Goal: Information Seeking & Learning: Learn about a topic

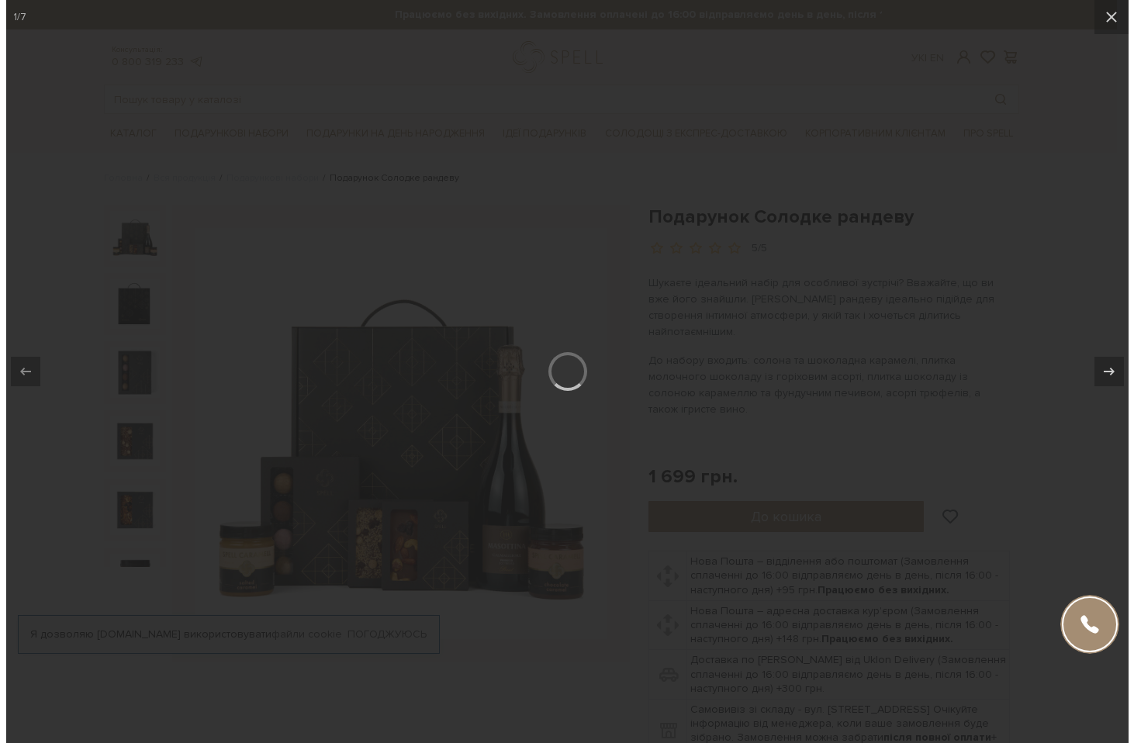
scroll to position [15, 0]
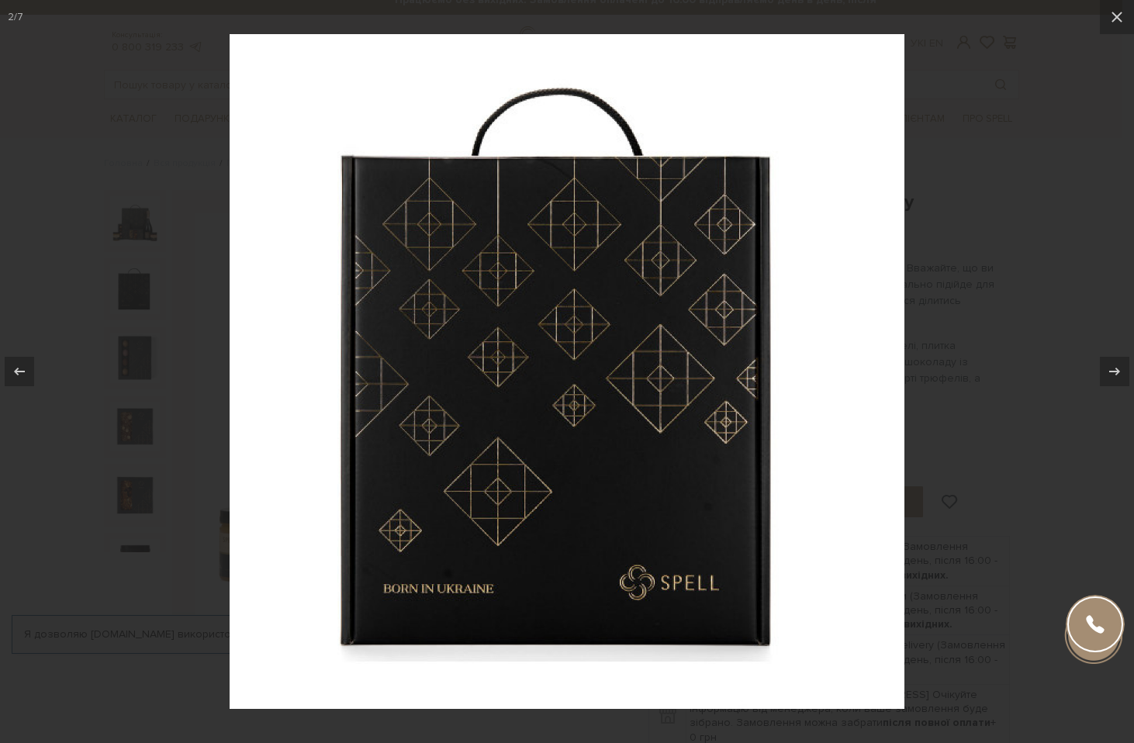
click at [928, 373] on div at bounding box center [567, 371] width 1134 height 743
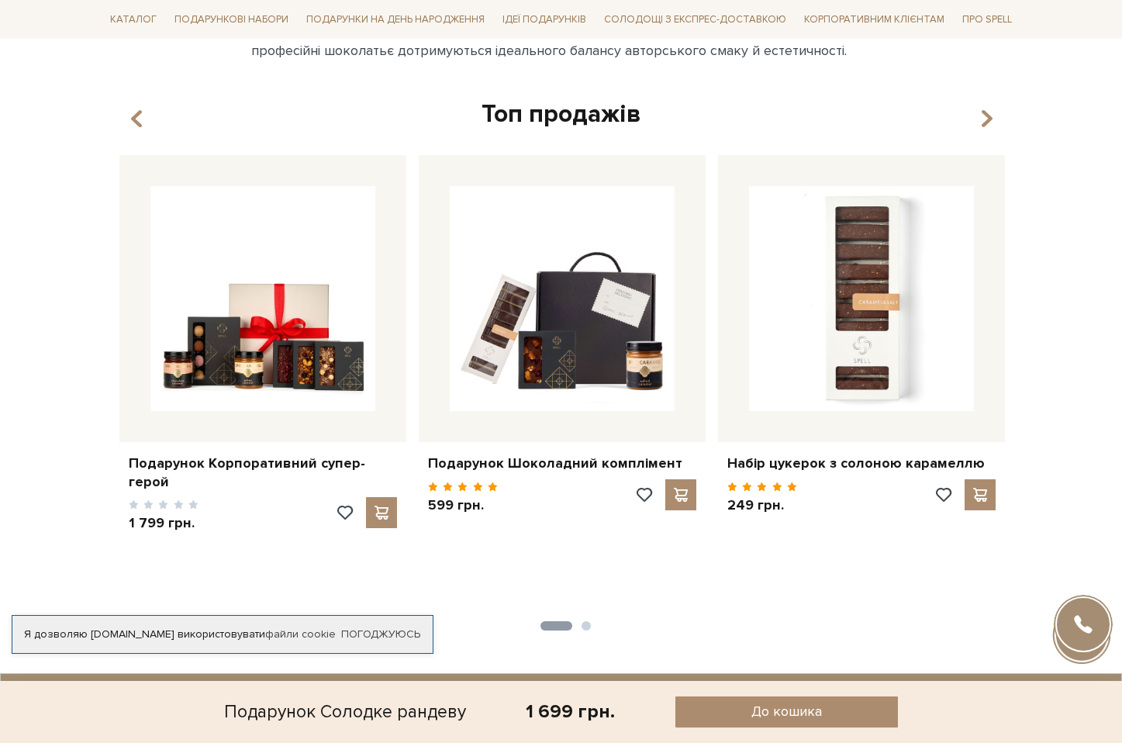
scroll to position [1612, 0]
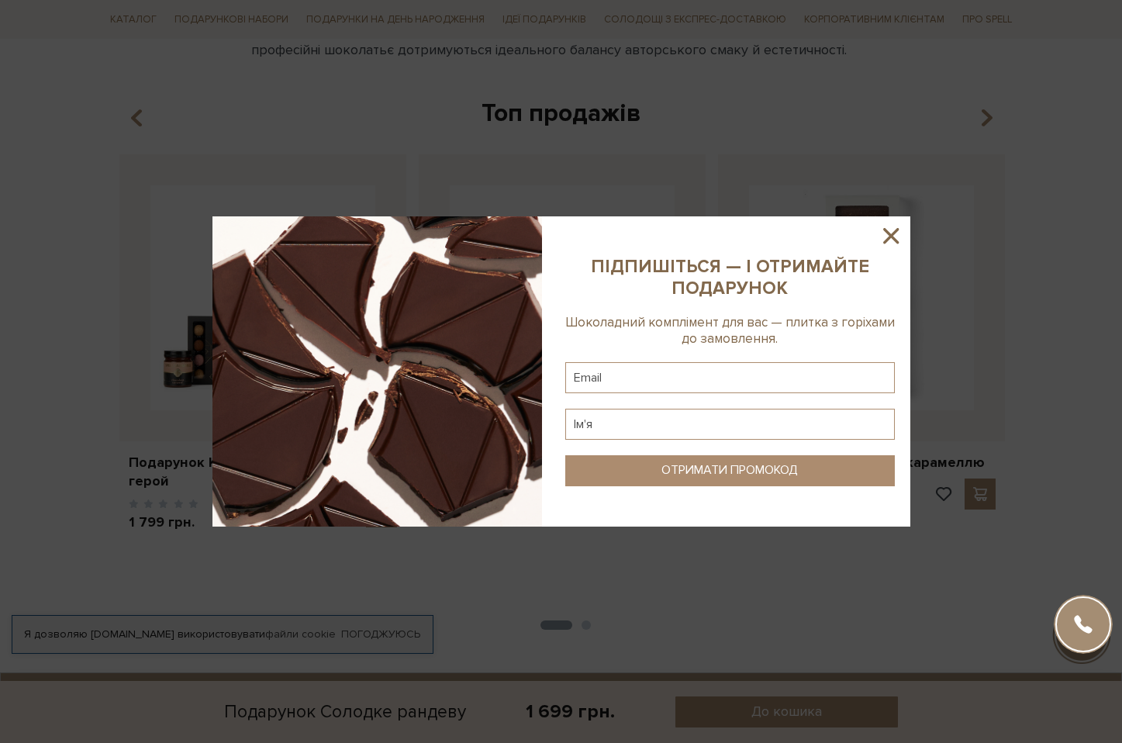
click at [900, 239] on icon at bounding box center [891, 236] width 26 height 26
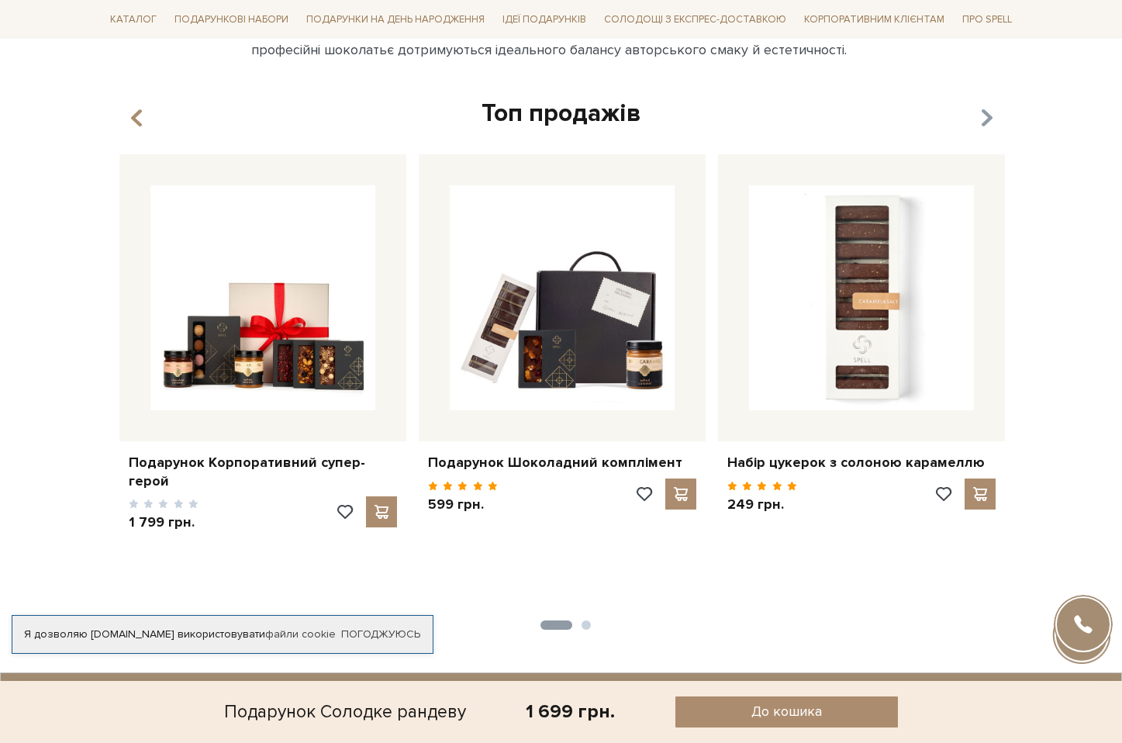
click at [990, 105] on icon "button" at bounding box center [986, 118] width 13 height 26
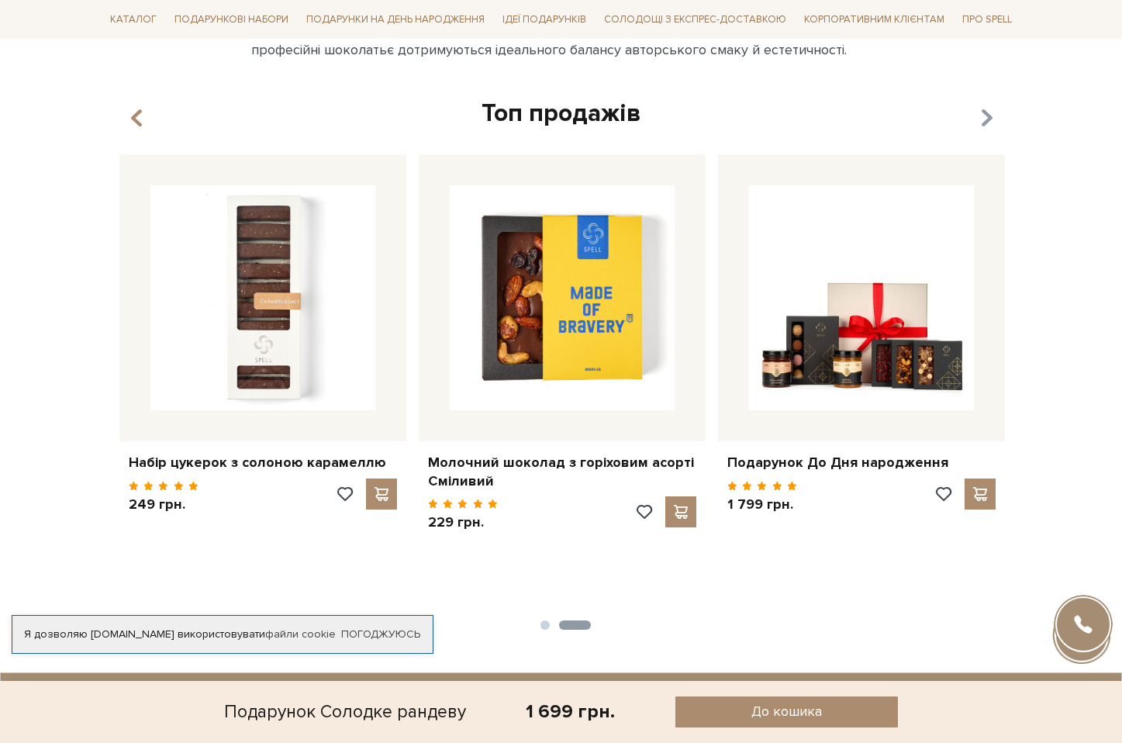
click at [990, 105] on icon "button" at bounding box center [986, 118] width 13 height 26
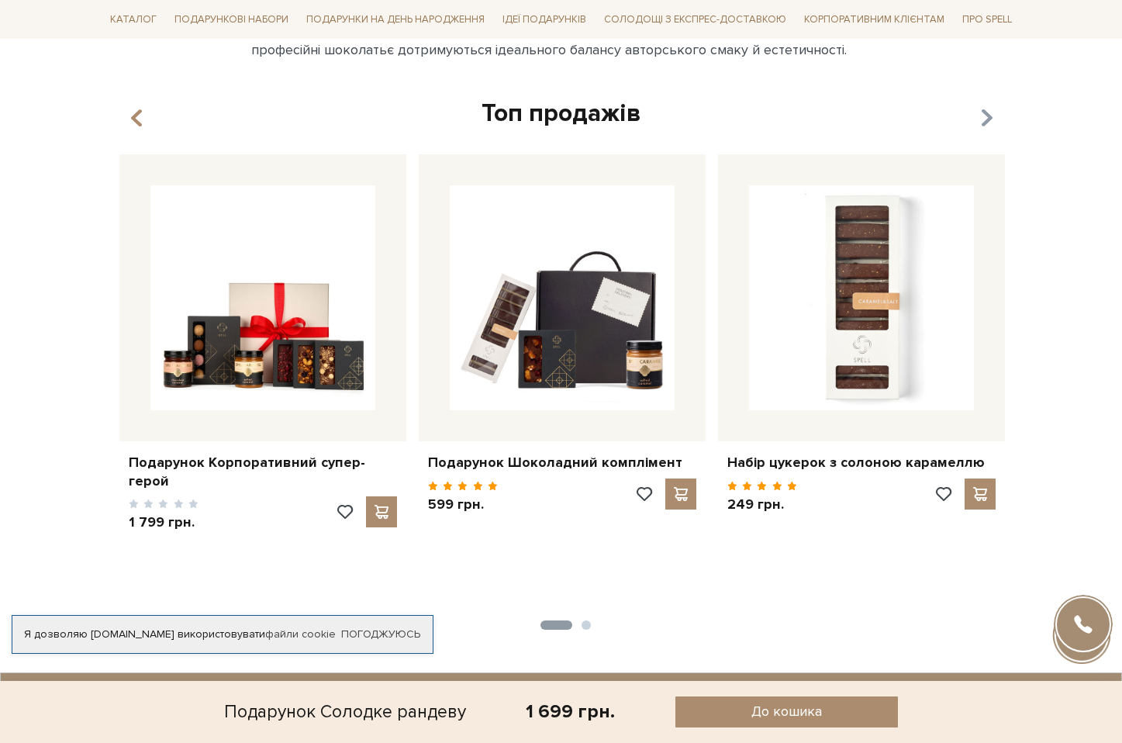
click at [990, 105] on icon "button" at bounding box center [986, 118] width 13 height 26
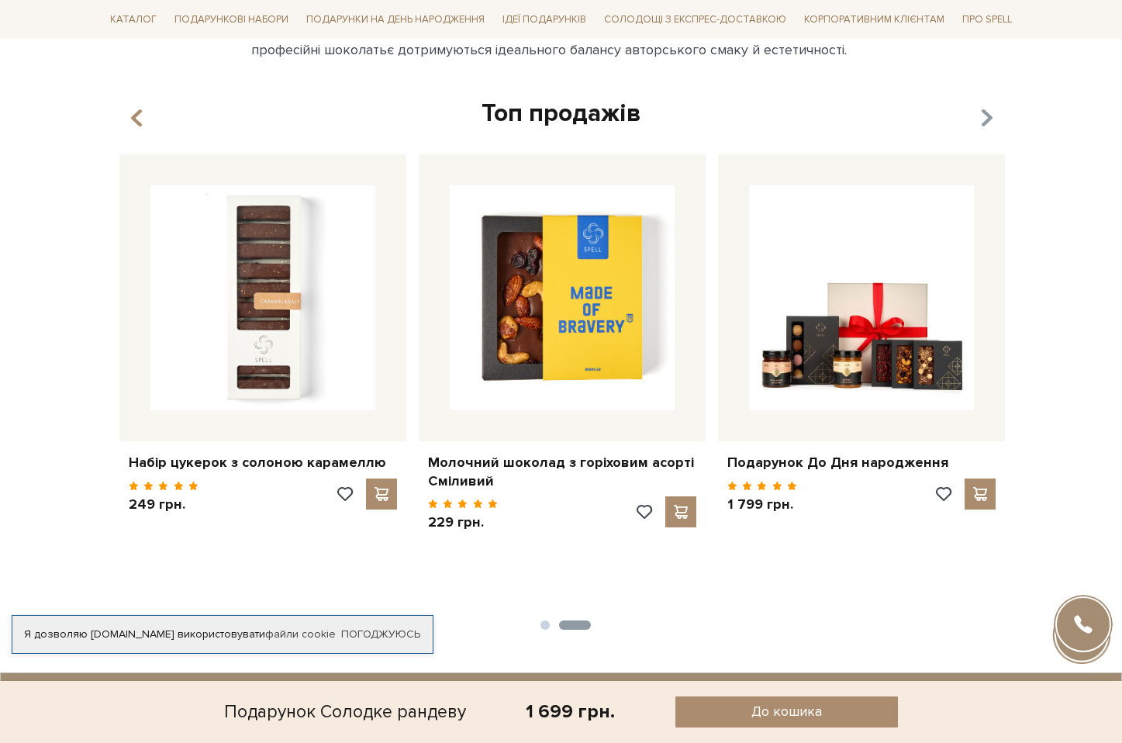
click at [990, 105] on icon "button" at bounding box center [986, 118] width 13 height 26
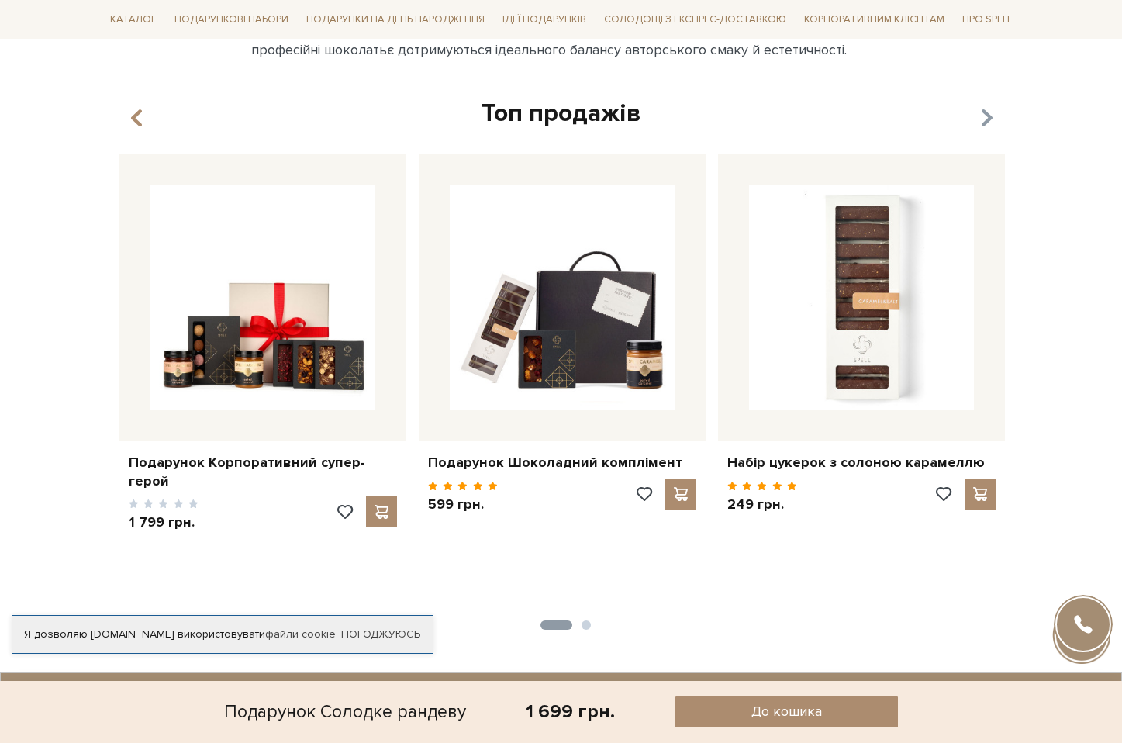
click at [990, 105] on icon "button" at bounding box center [986, 118] width 13 height 26
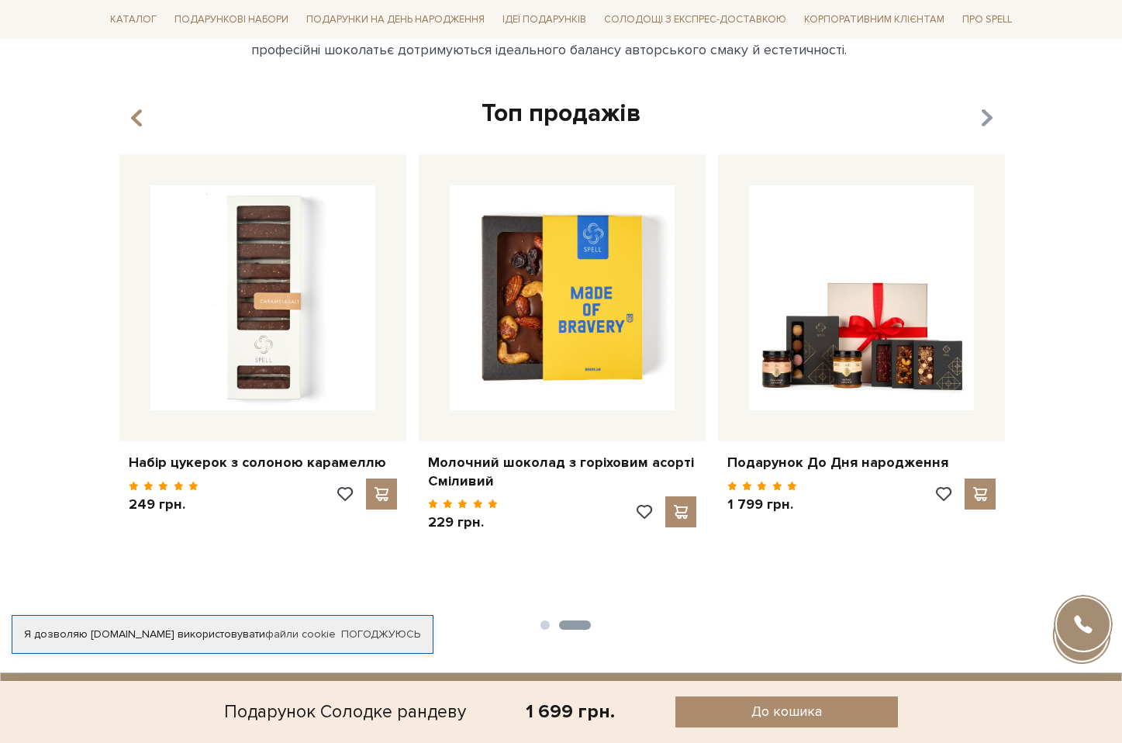
click at [990, 105] on icon "button" at bounding box center [986, 118] width 13 height 26
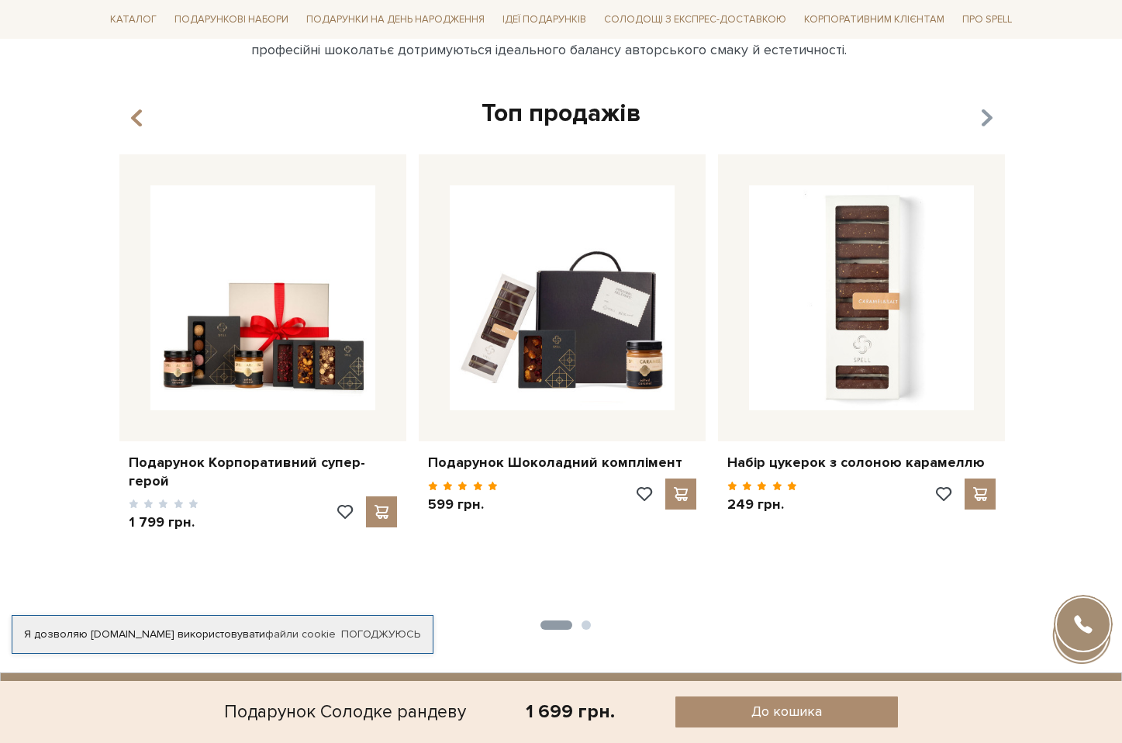
click at [990, 105] on icon "button" at bounding box center [986, 118] width 13 height 26
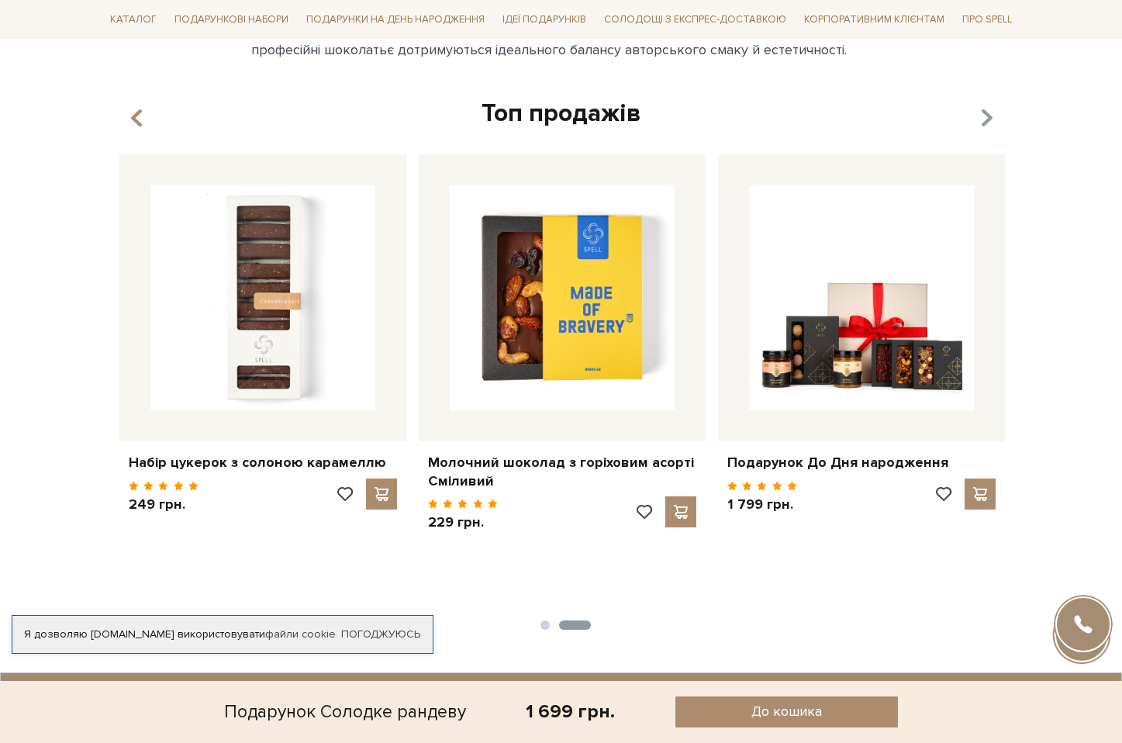
click at [990, 105] on icon "button" at bounding box center [986, 118] width 13 height 26
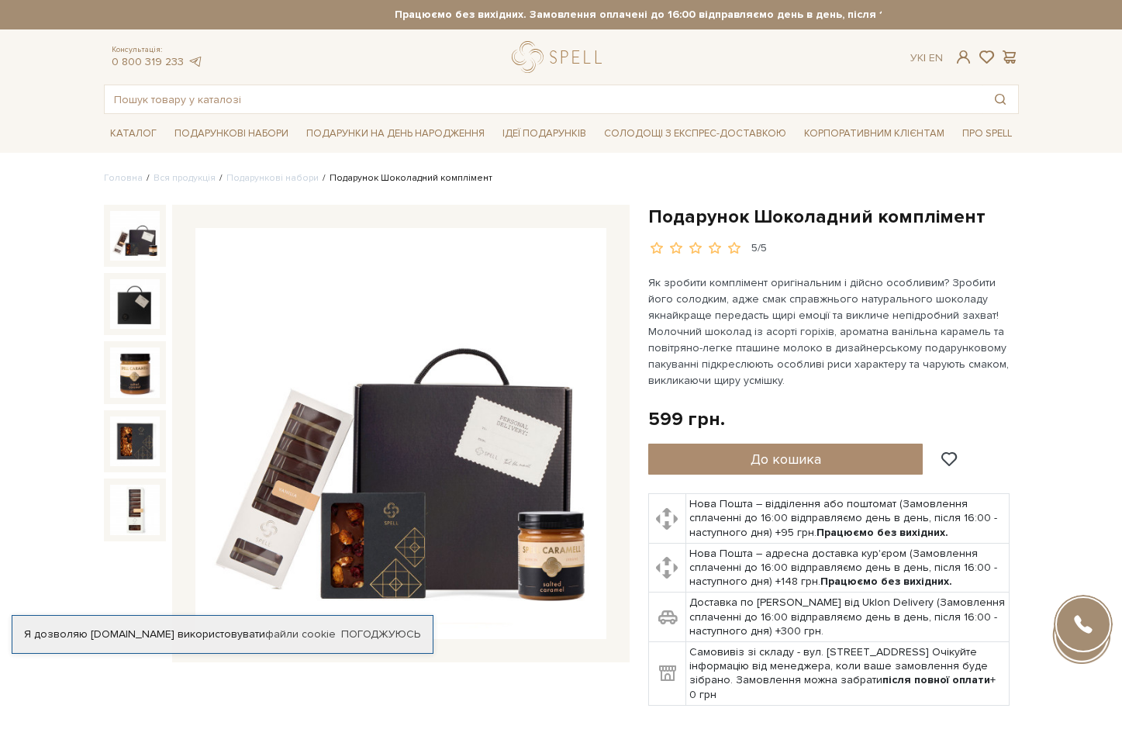
click at [392, 398] on img at bounding box center [400, 433] width 411 height 411
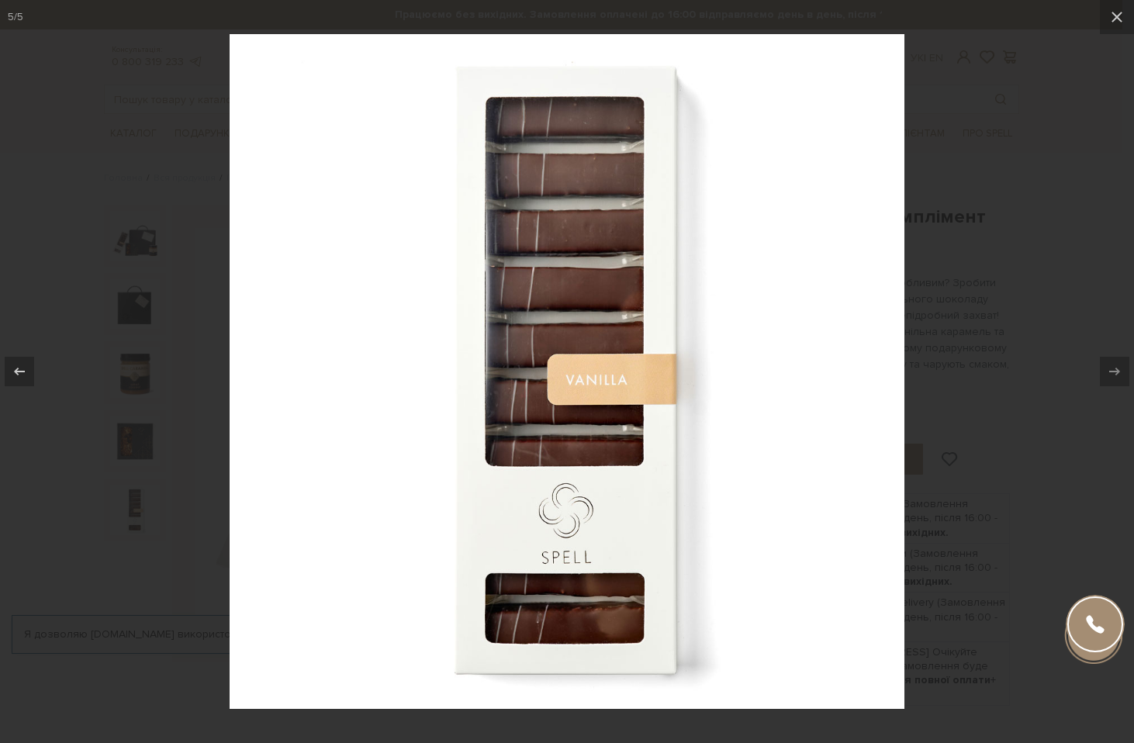
click at [1104, 198] on div at bounding box center [567, 371] width 1134 height 743
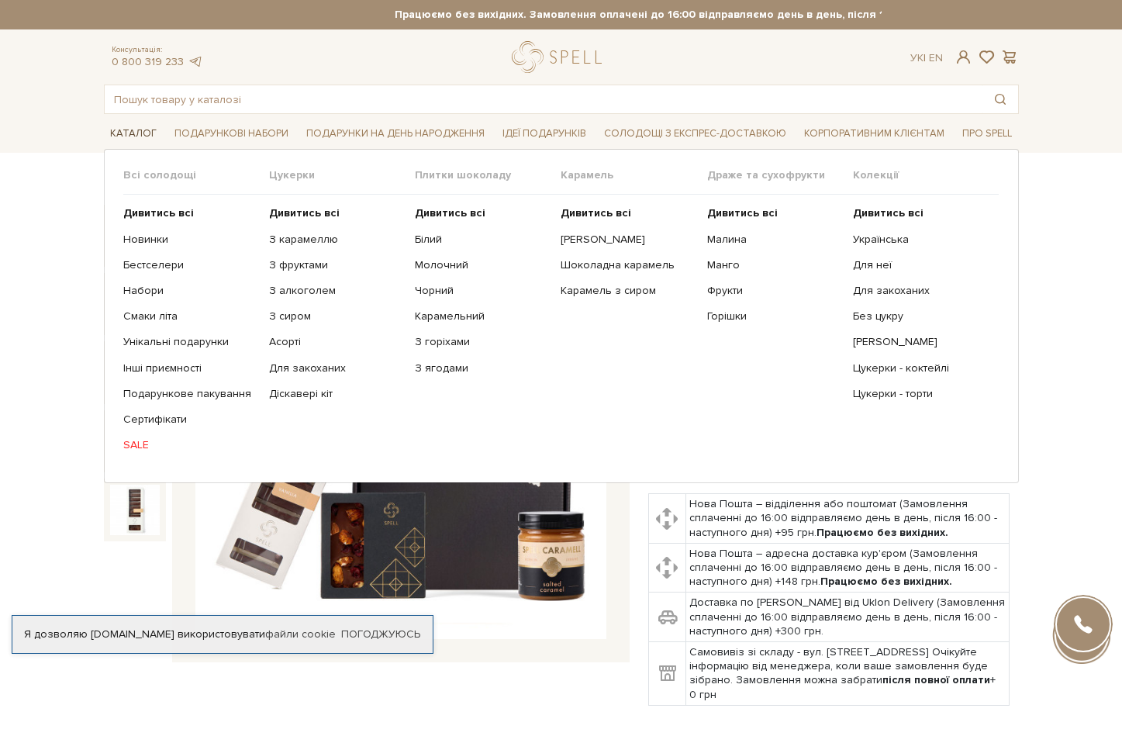
click at [132, 130] on span "Каталог" at bounding box center [133, 134] width 59 height 24
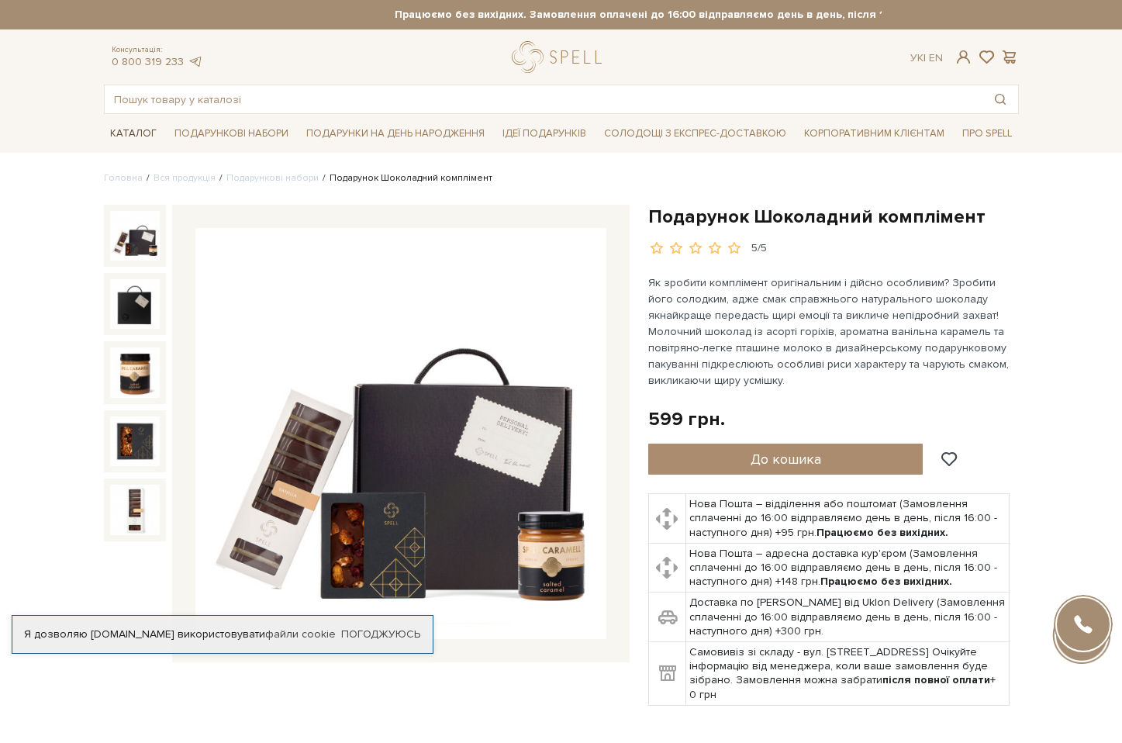
click at [132, 130] on span "Каталог" at bounding box center [133, 134] width 59 height 24
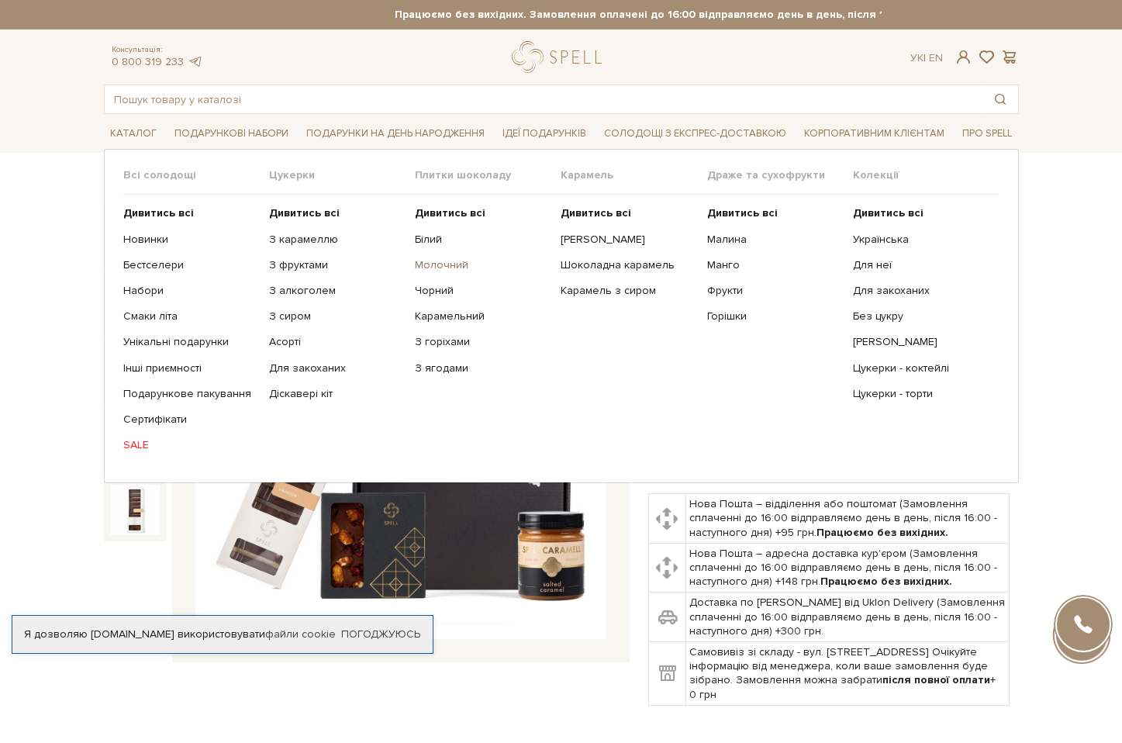
click at [444, 259] on link "Молочний" at bounding box center [482, 265] width 134 height 14
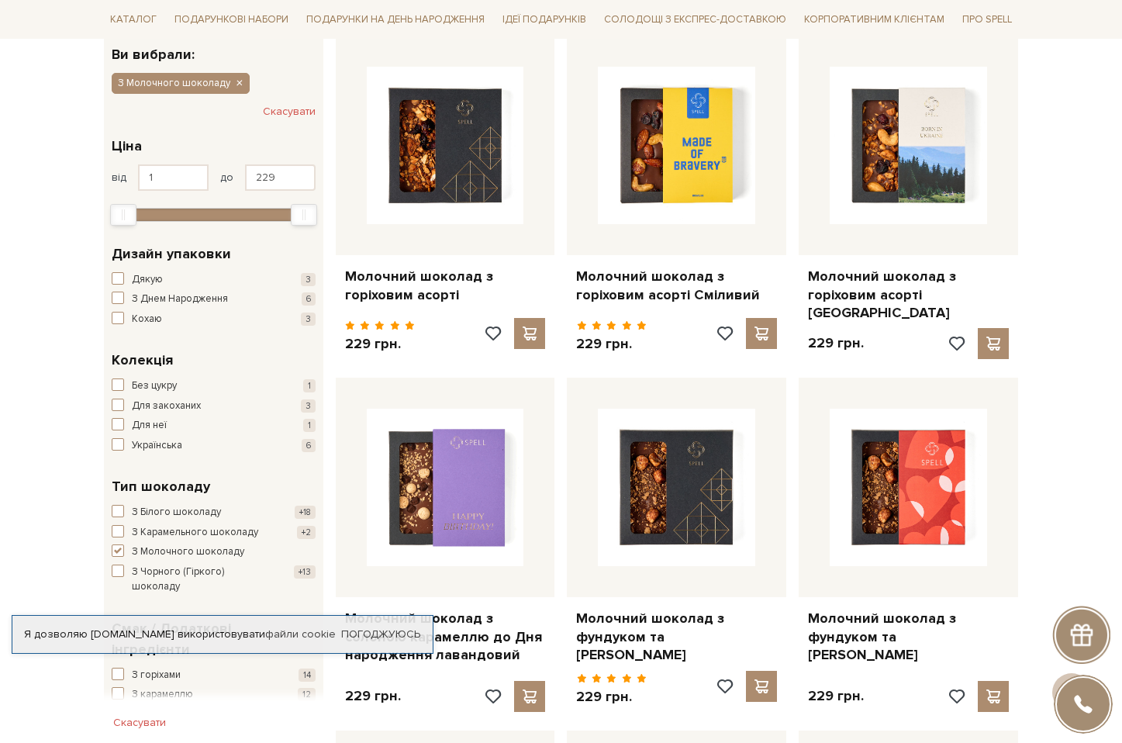
scroll to position [285, 0]
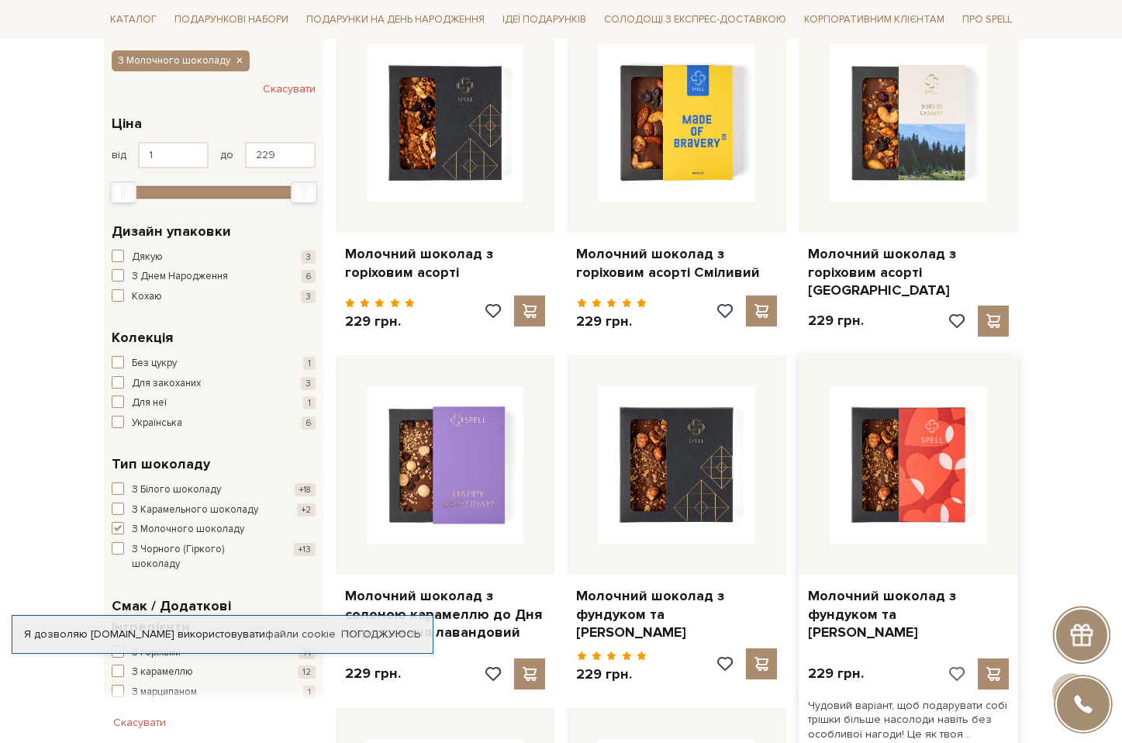
click at [957, 669] on span at bounding box center [956, 674] width 19 height 14
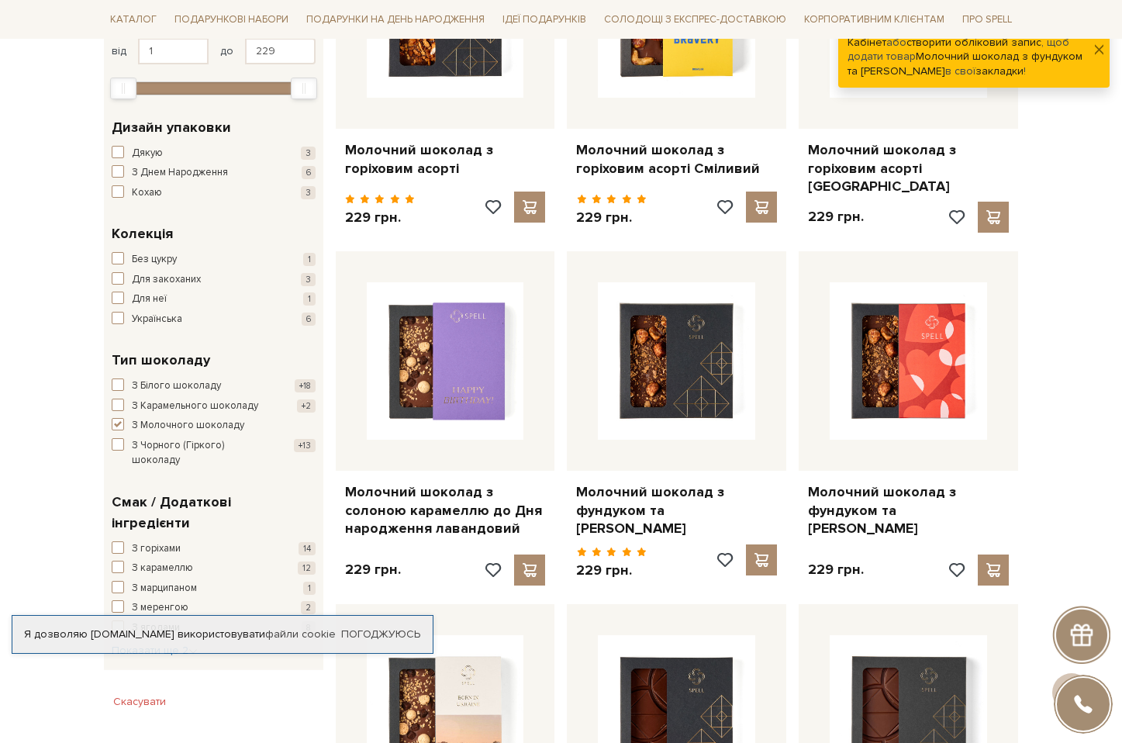
scroll to position [0, 0]
